Goal: Information Seeking & Learning: Find specific fact

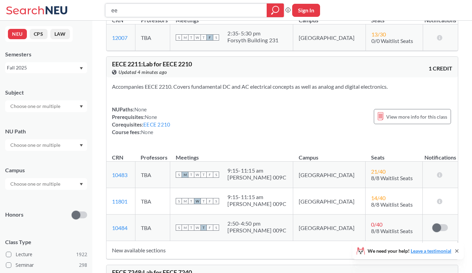
drag, startPoint x: 133, startPoint y: 11, endPoint x: 70, endPoint y: 6, distance: 62.6
click at [70, 6] on div "ee Phrase search guarantees the exact search appears in the results. Ex. If you…" at bounding box center [236, 10] width 472 height 21
type input "math"
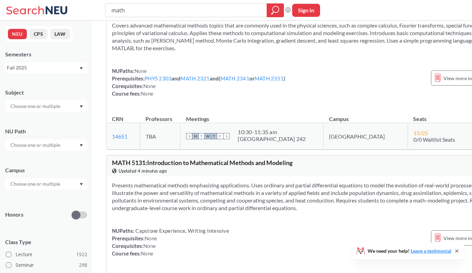
scroll to position [1759, 0]
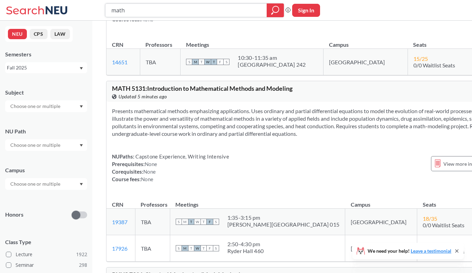
drag, startPoint x: 143, startPoint y: 12, endPoint x: 71, endPoint y: 12, distance: 71.6
click at [71, 12] on div "math Phrase search guarantees the exact search appears in the results. Ex. If y…" at bounding box center [236, 10] width 472 height 21
paste input "1341"
type input "math 1341"
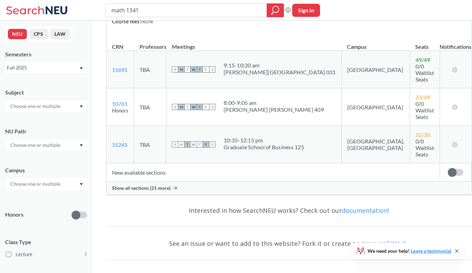
scroll to position [106, 0]
drag, startPoint x: 157, startPoint y: 14, endPoint x: 92, endPoint y: 8, distance: 65.0
click at [92, 8] on div "math 1341 Phrase search guarantees the exact search appears in the results. Ex.…" at bounding box center [236, 10] width 472 height 21
type input "b"
type input "gbst 1012"
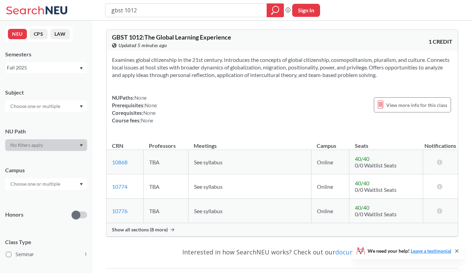
click at [153, 228] on span "Show all sections (8 more)" at bounding box center [140, 230] width 56 height 6
